Goal: Information Seeking & Learning: Learn about a topic

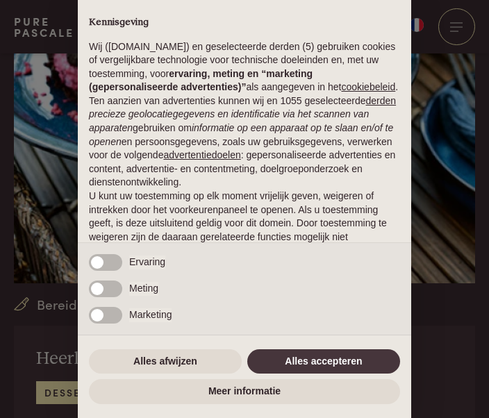
scroll to position [60, 0]
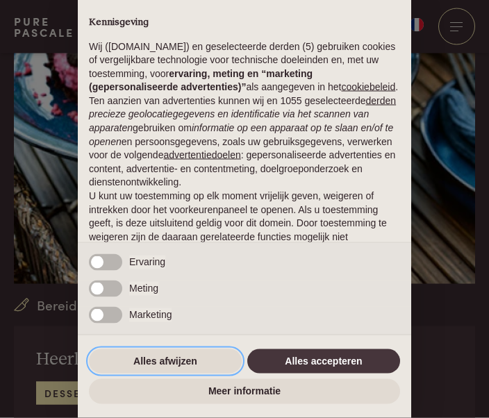
click at [189, 374] on button "Alles afwijzen" at bounding box center [165, 361] width 153 height 25
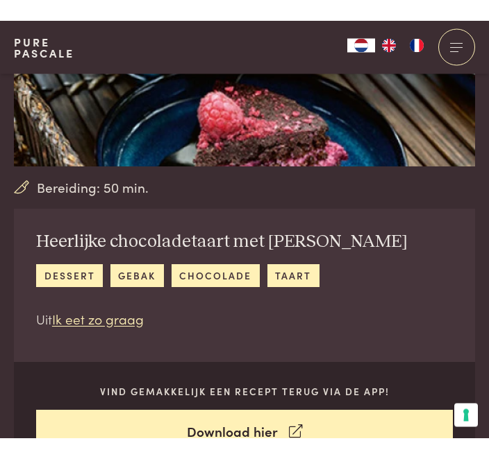
scroll to position [198, 0]
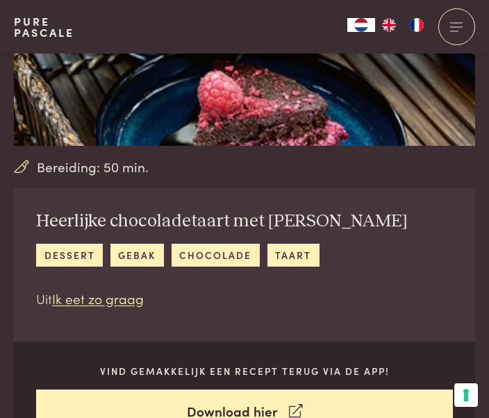
click at [70, 260] on link "dessert" at bounding box center [69, 255] width 67 height 23
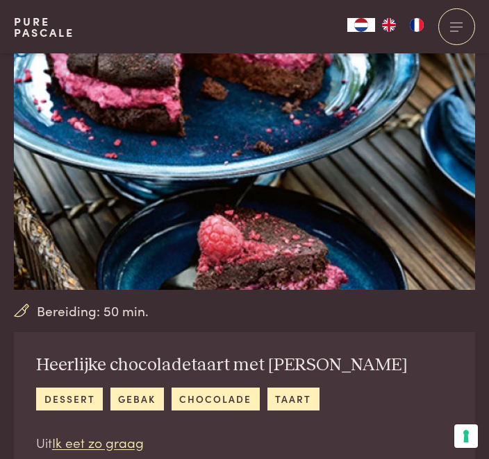
scroll to position [0, 0]
